Goal: Transaction & Acquisition: Purchase product/service

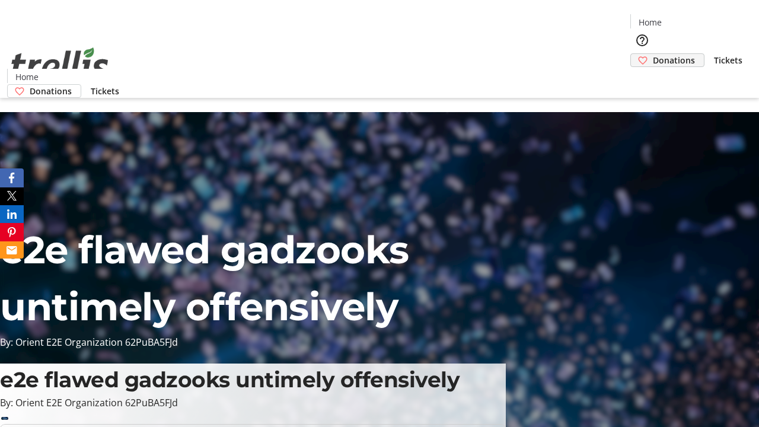
click at [653, 54] on span "Donations" at bounding box center [674, 60] width 42 height 12
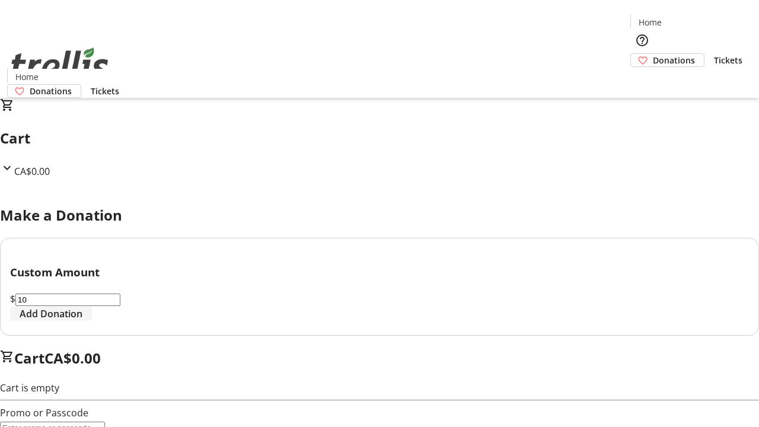
click at [82, 321] on span "Add Donation" at bounding box center [51, 314] width 63 height 14
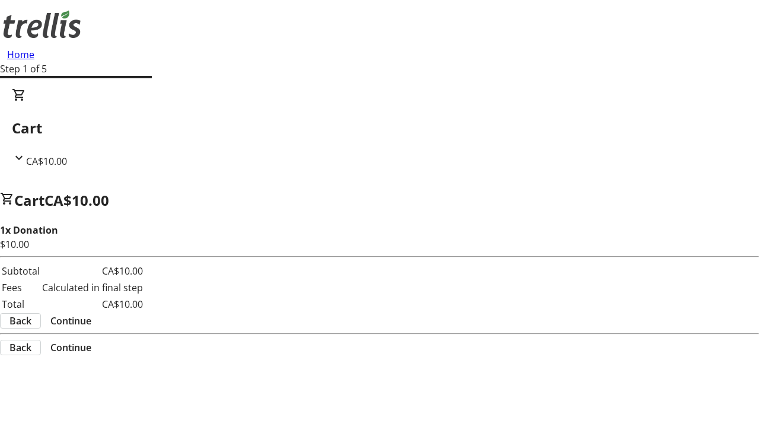
select select "CA"
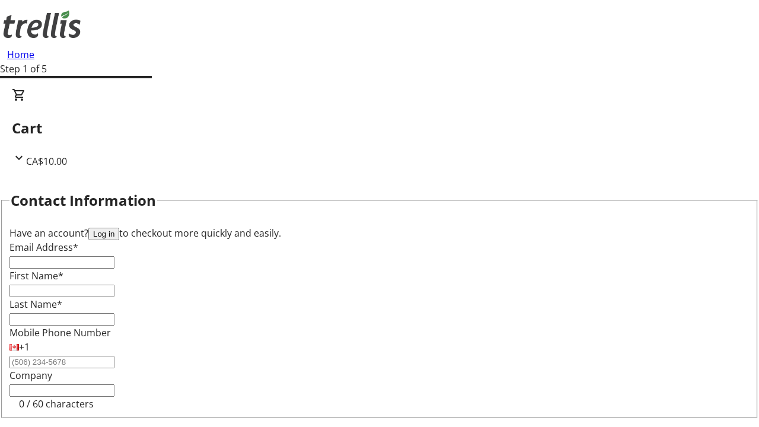
click at [119, 228] on button "Log in" at bounding box center [103, 234] width 31 height 12
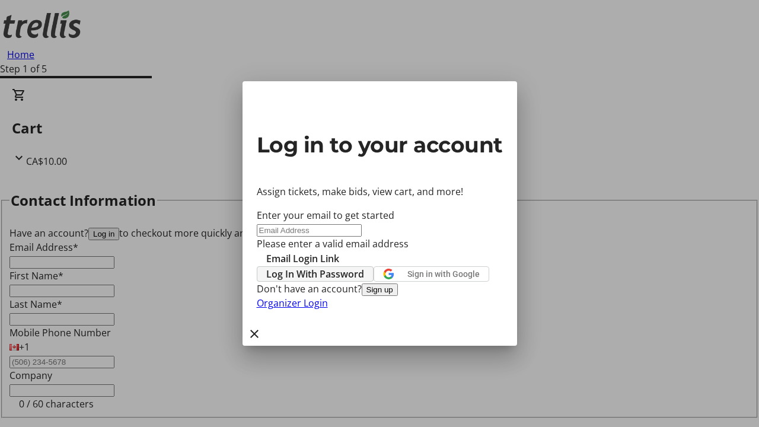
click at [364, 267] on span "Log In With Password" at bounding box center [315, 274] width 98 height 14
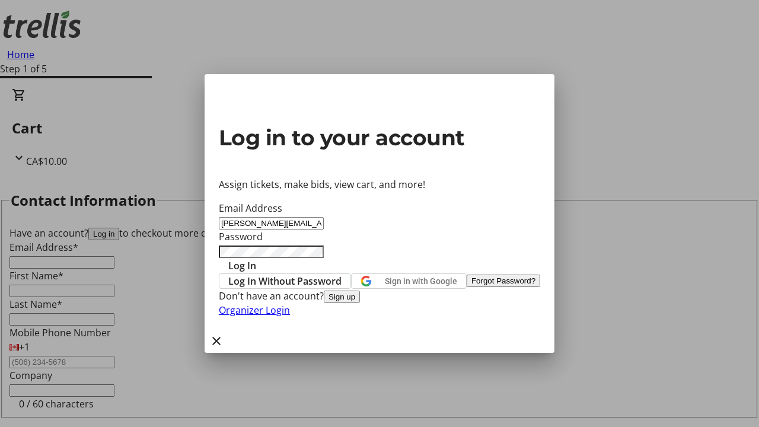
type input "[PERSON_NAME][EMAIL_ADDRESS][DOMAIN_NAME]"
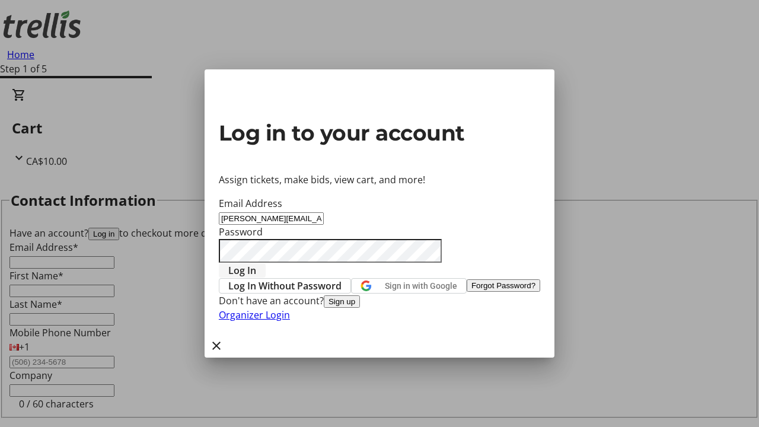
click at [256, 263] on span "Log In" at bounding box center [242, 270] width 28 height 14
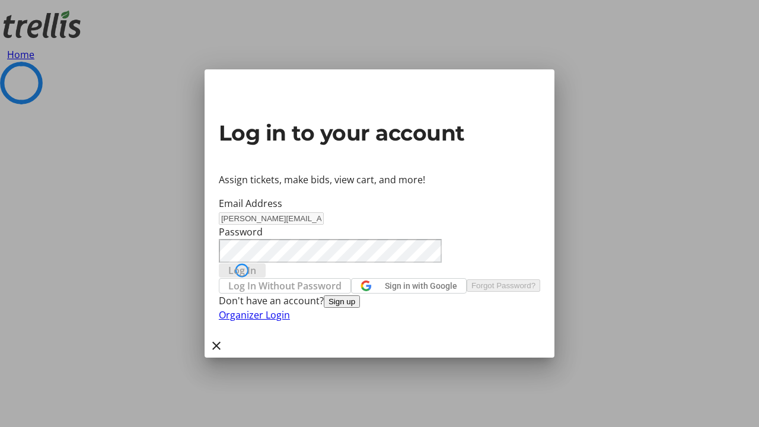
select select "CA"
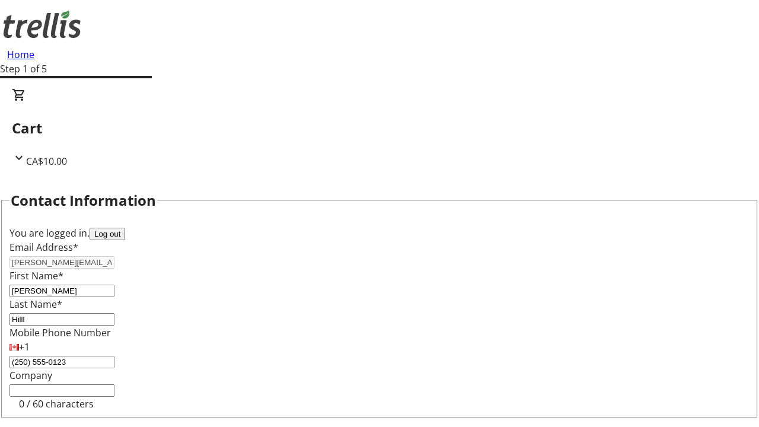
select select "CA"
type input "[STREET_ADDRESS][PERSON_NAME]"
type input "Kelowna"
